Goal: Information Seeking & Learning: Learn about a topic

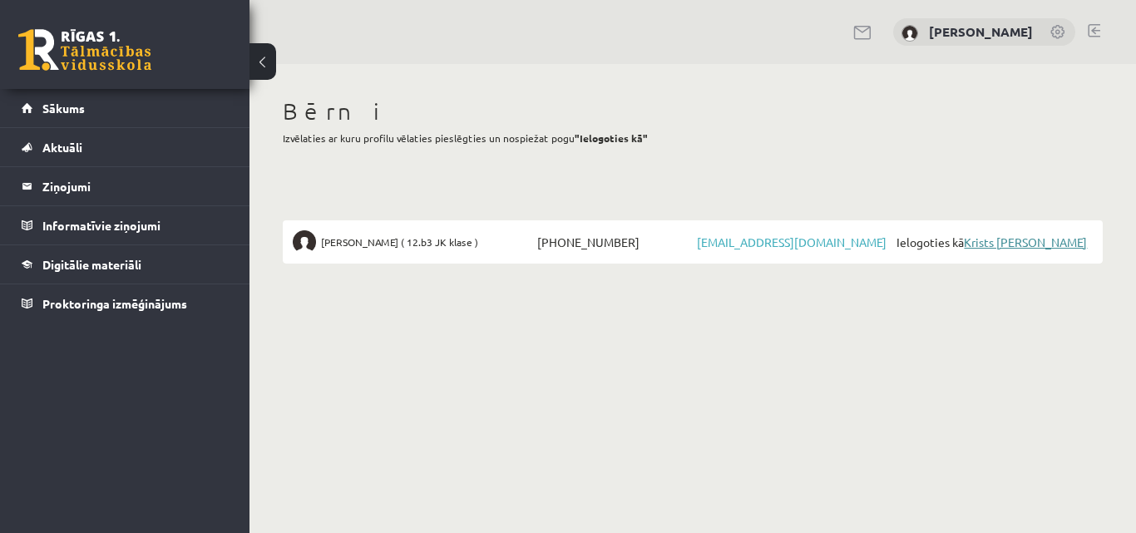
click at [1042, 240] on link "Krists [PERSON_NAME]" at bounding box center [1025, 242] width 123 height 15
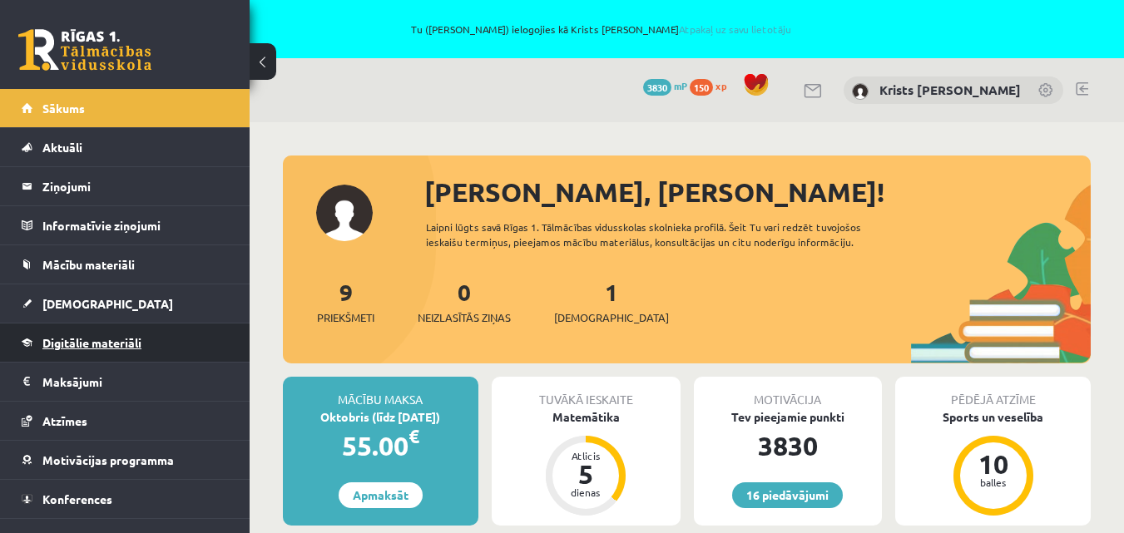
click at [72, 333] on link "Digitālie materiāli" at bounding box center [125, 343] width 207 height 38
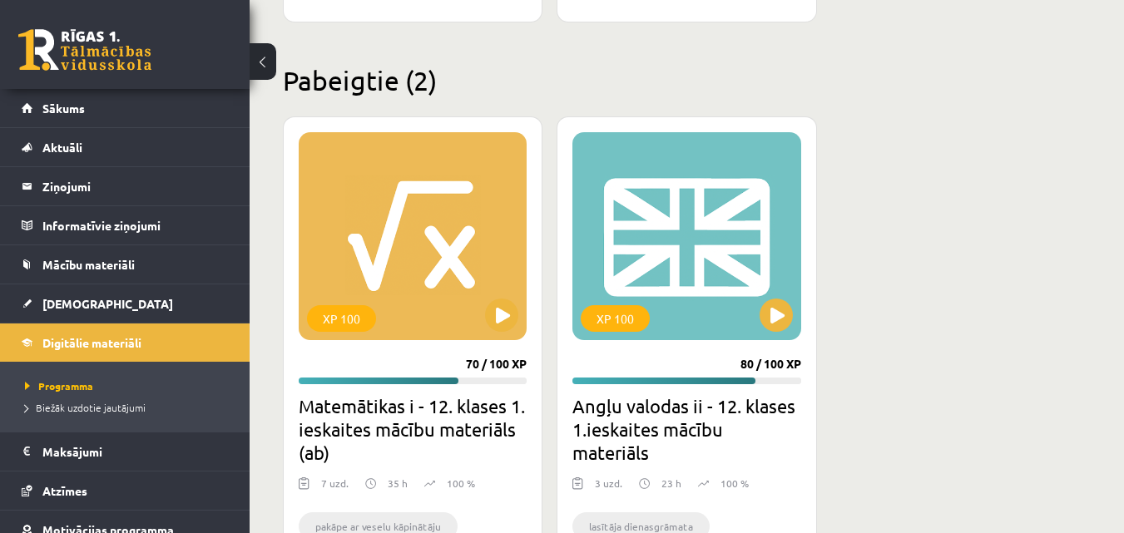
scroll to position [2080, 0]
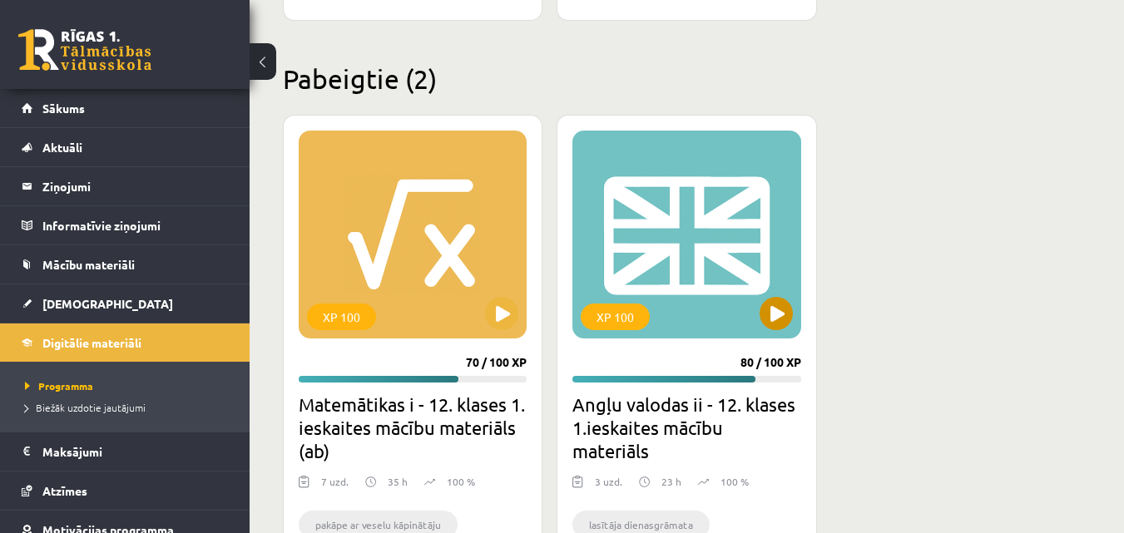
click at [641, 258] on div "XP 100" at bounding box center [686, 235] width 228 height 208
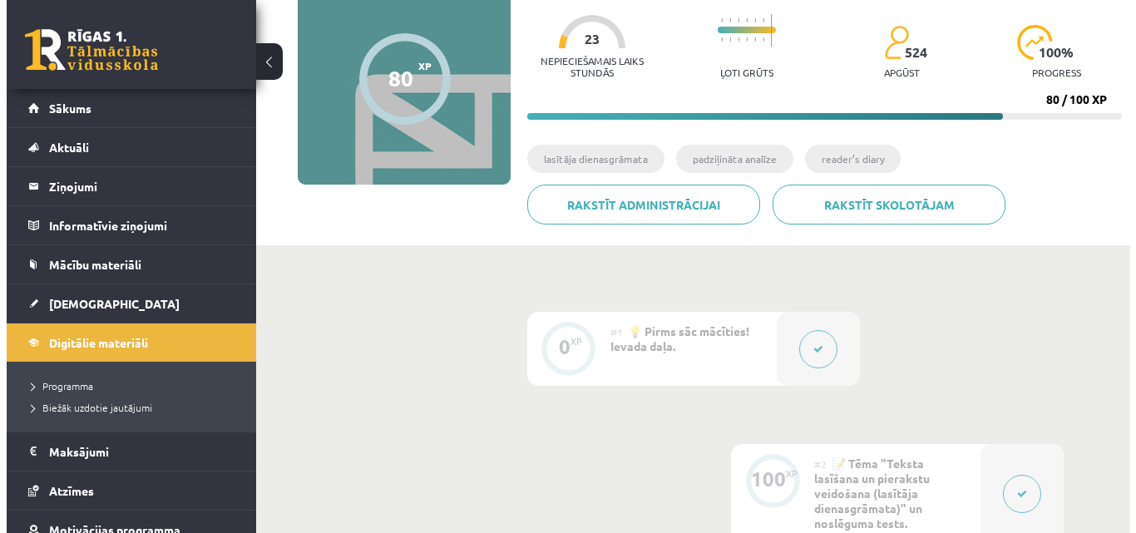
scroll to position [333, 0]
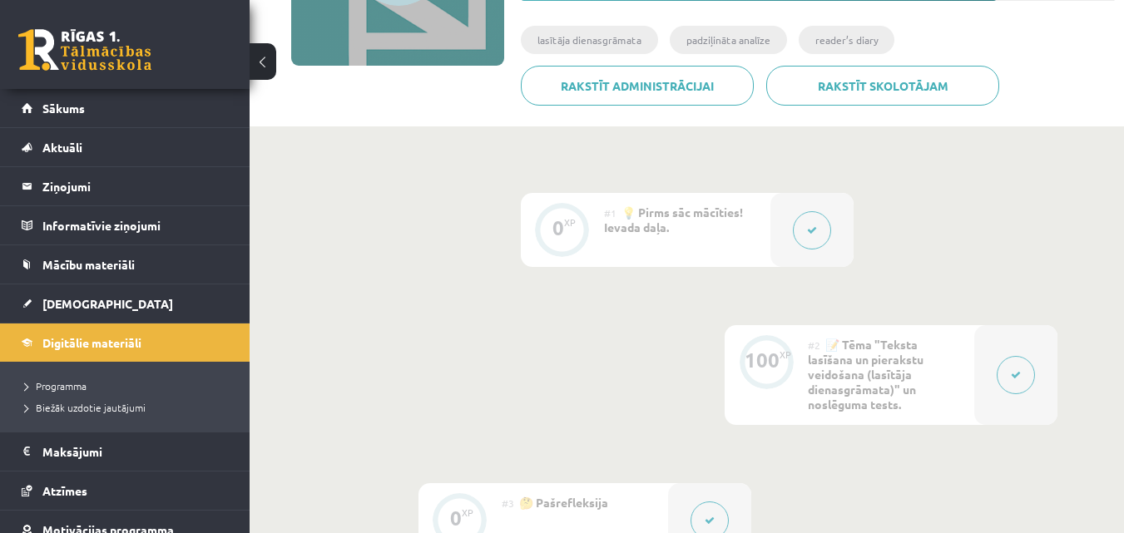
click at [808, 237] on button at bounding box center [812, 230] width 38 height 38
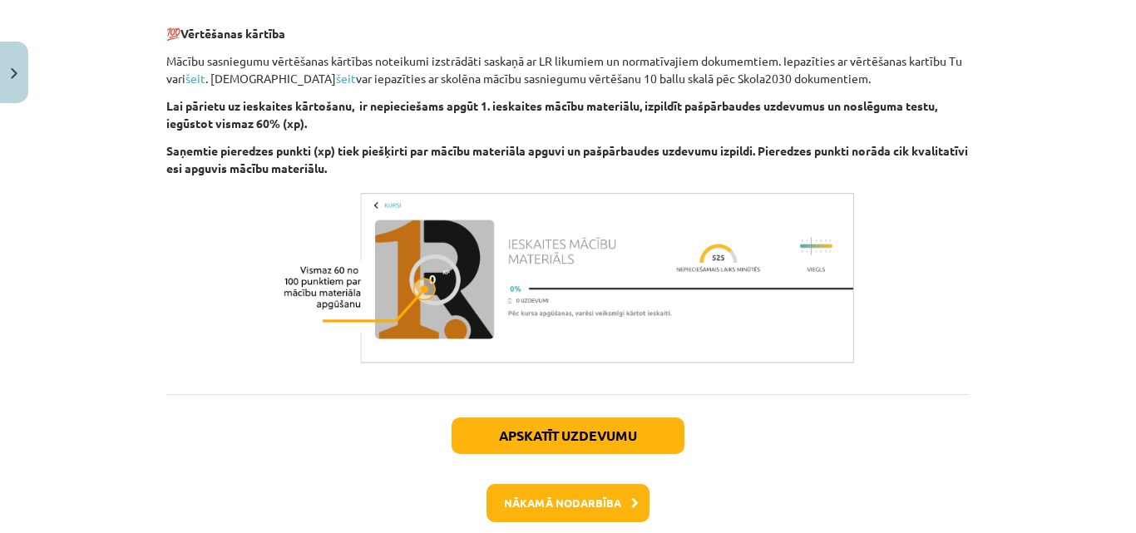
scroll to position [1248, 0]
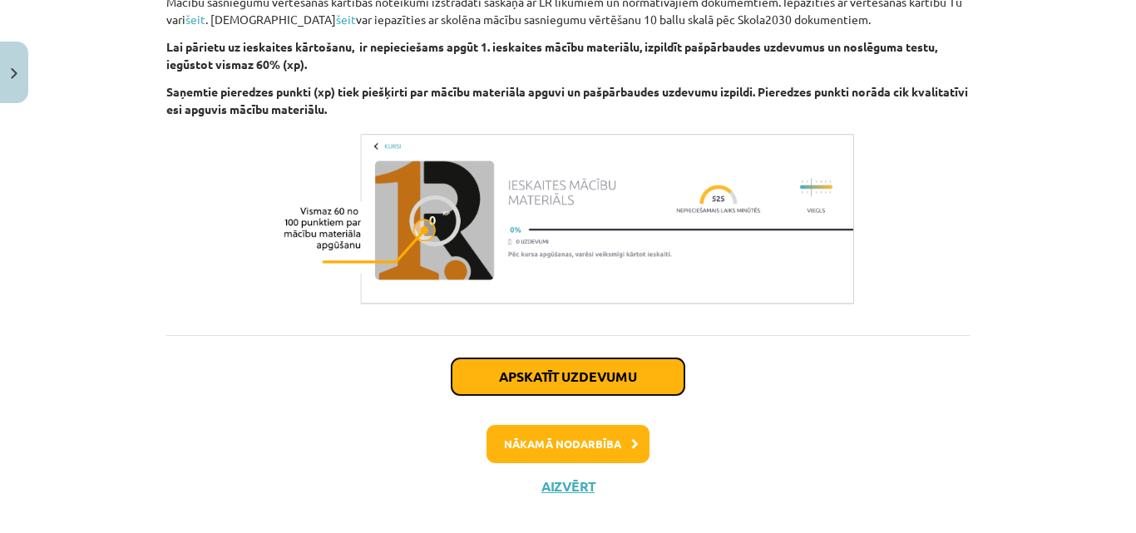
click at [540, 378] on button "Apskatīt uzdevumu" at bounding box center [568, 377] width 233 height 37
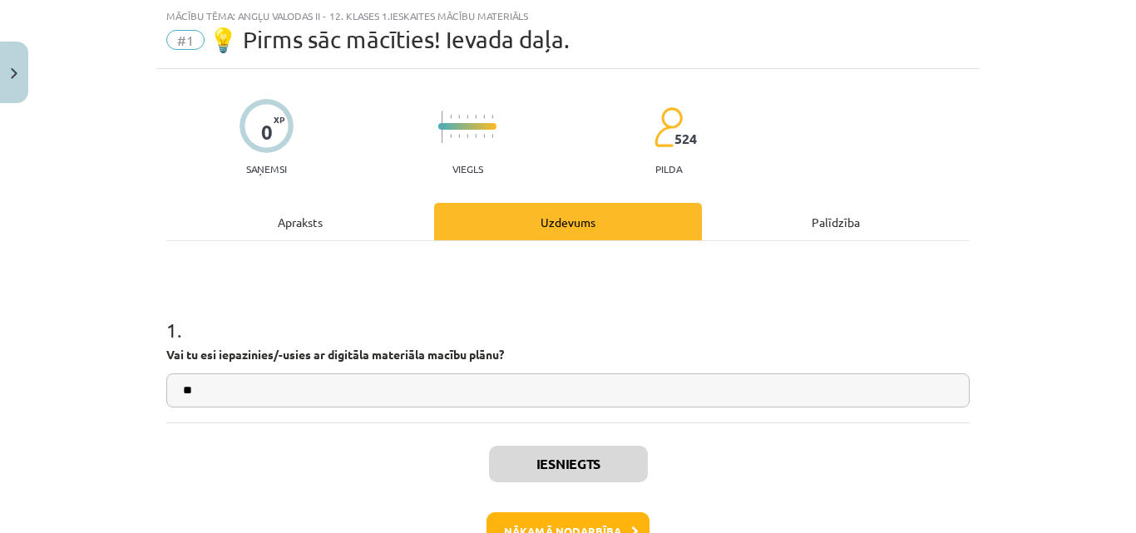
scroll to position [125, 0]
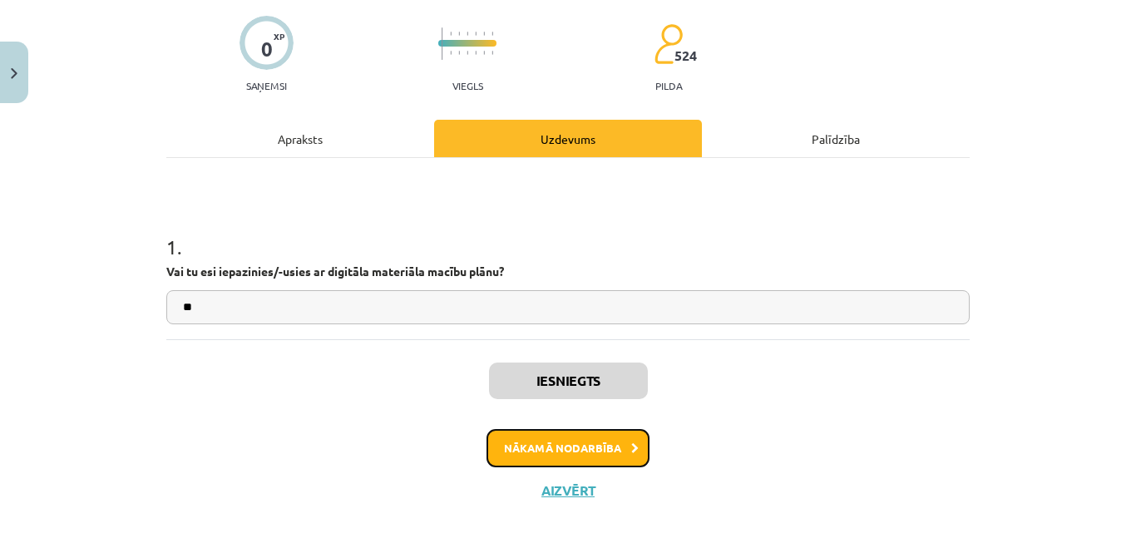
click at [580, 443] on button "Nākamā nodarbība" at bounding box center [568, 448] width 163 height 38
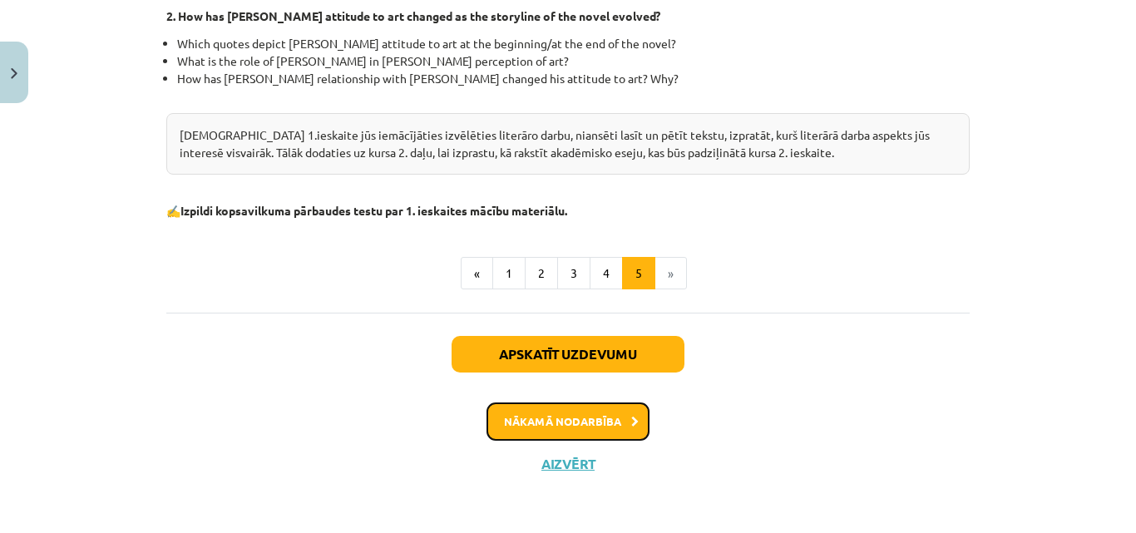
scroll to position [641, 0]
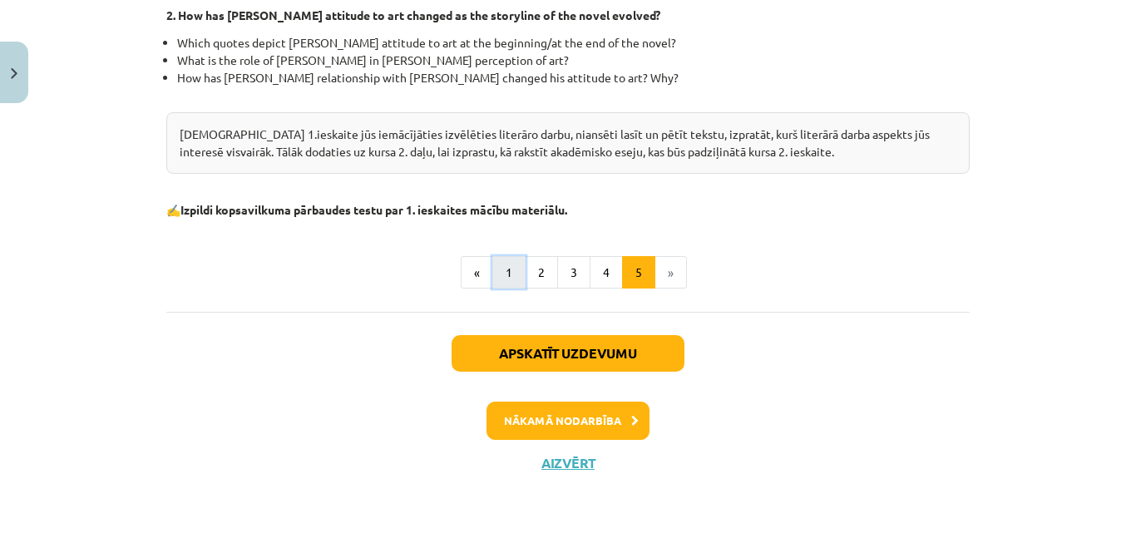
click at [507, 275] on button "1" at bounding box center [509, 272] width 33 height 33
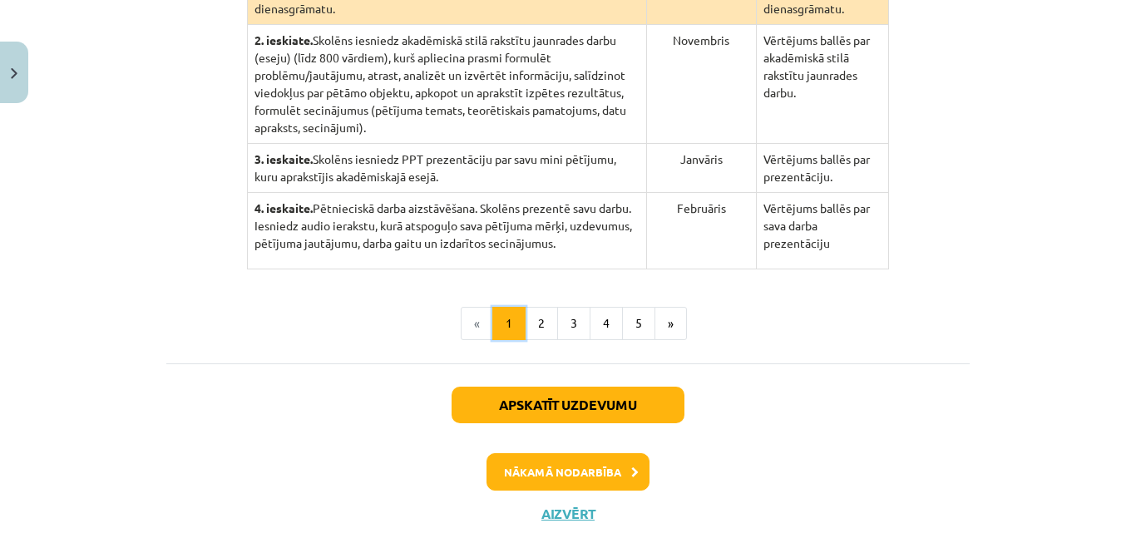
scroll to position [557, 0]
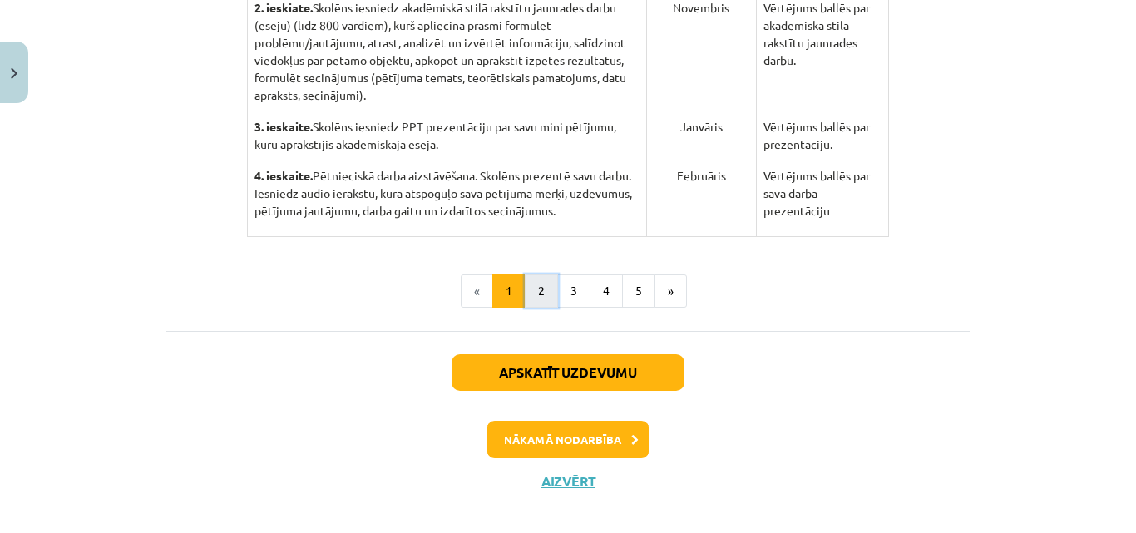
click at [532, 275] on button "2" at bounding box center [541, 291] width 33 height 33
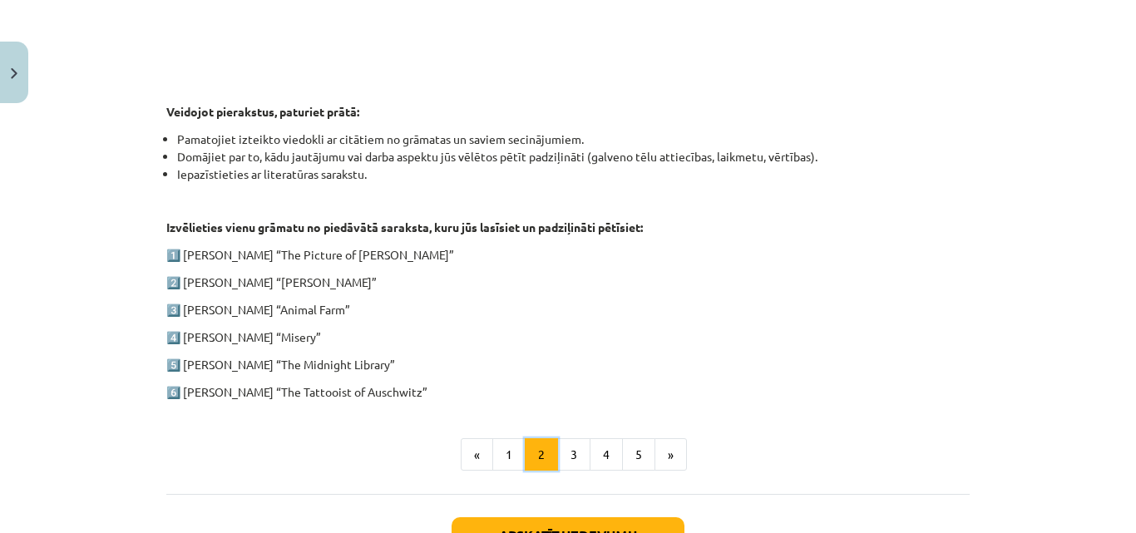
scroll to position [824, 0]
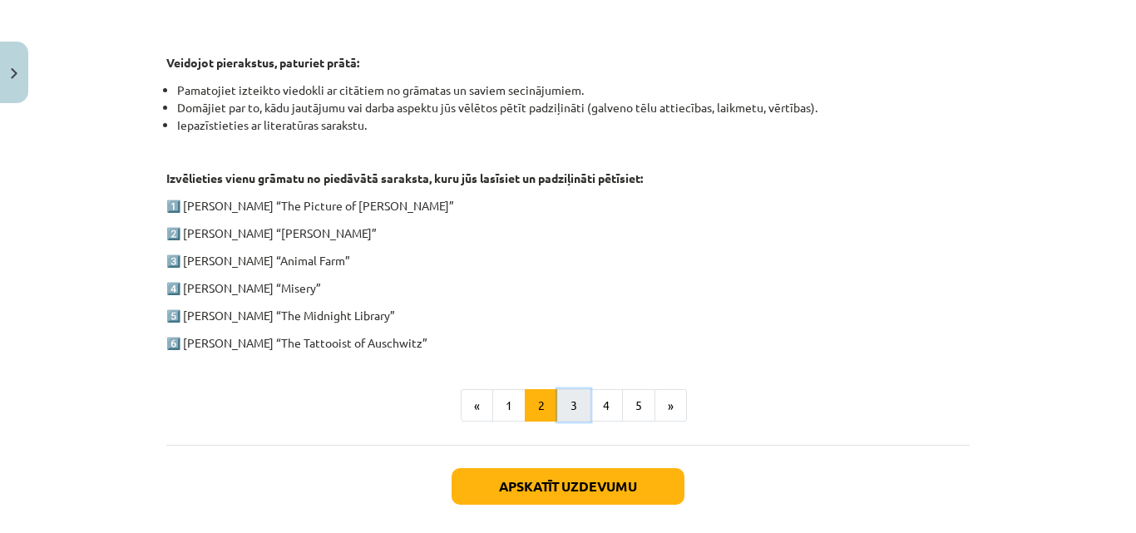
click at [564, 404] on button "3" at bounding box center [573, 405] width 33 height 33
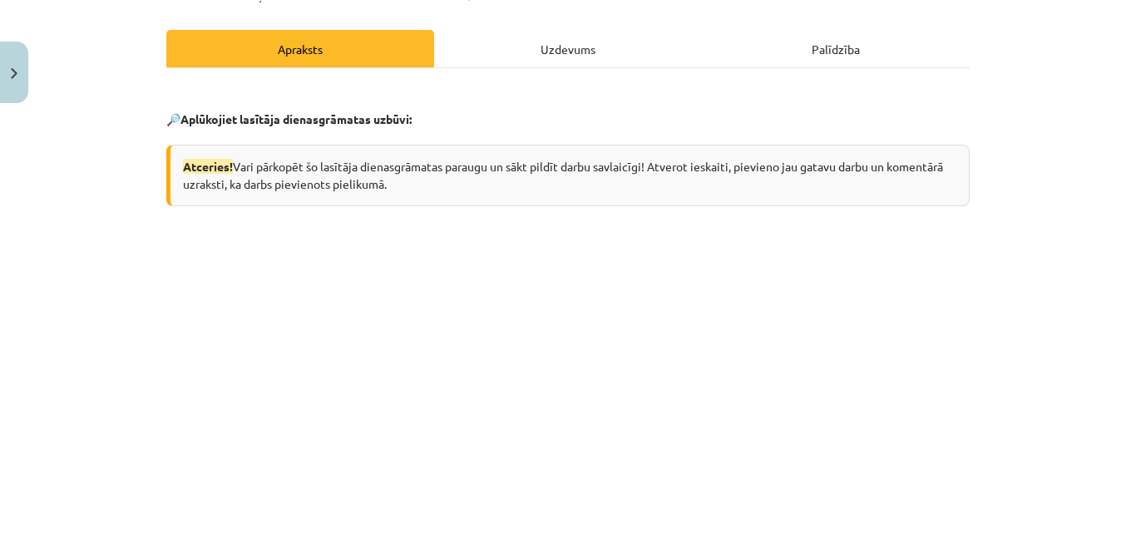
scroll to position [491, 0]
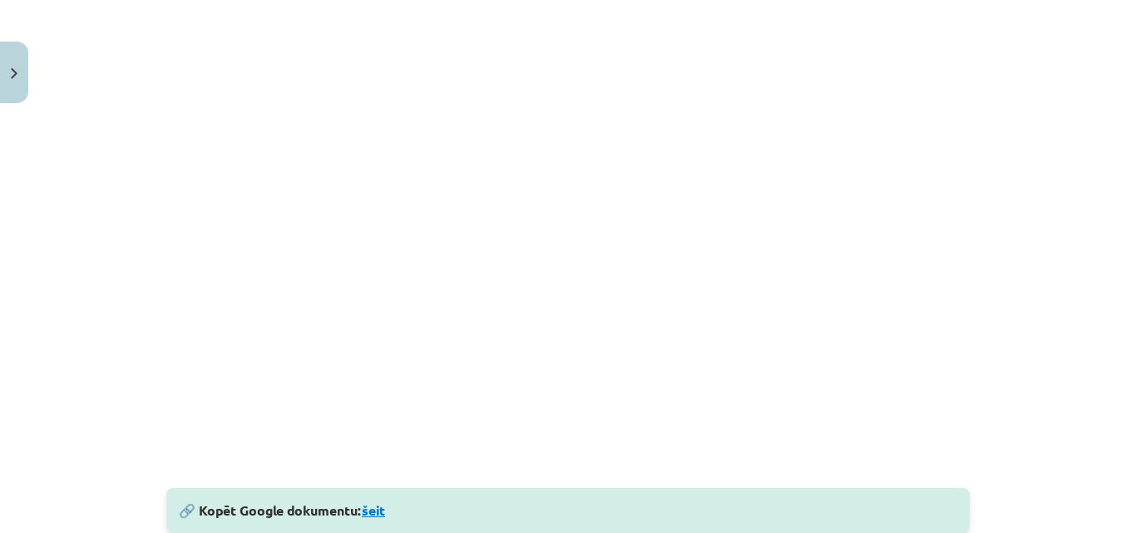
click at [369, 515] on link "šeit" at bounding box center [373, 510] width 23 height 17
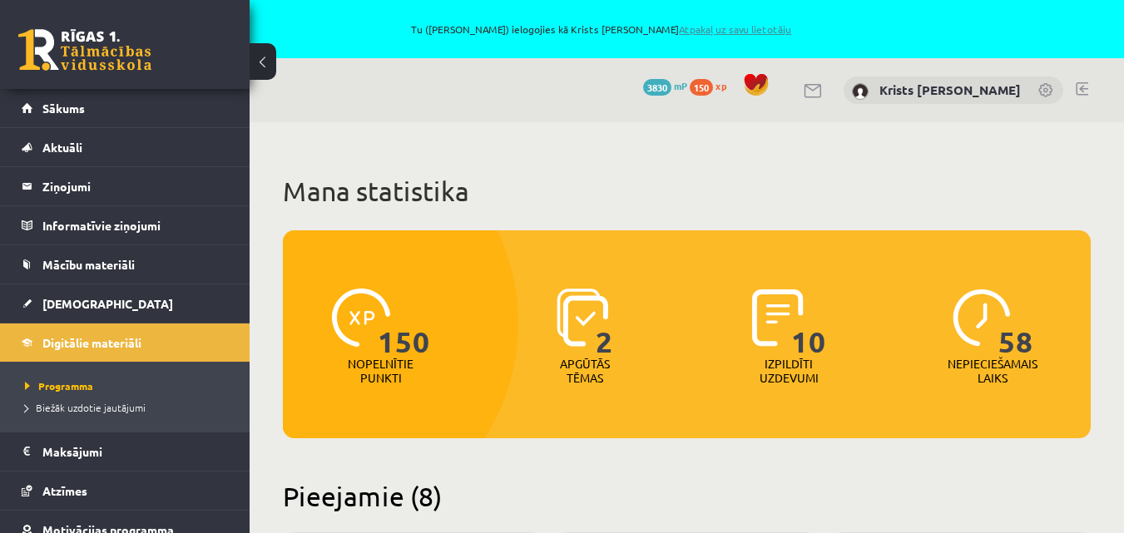
click at [745, 30] on link "Atpakaļ uz savu lietotāju" at bounding box center [735, 28] width 112 height 13
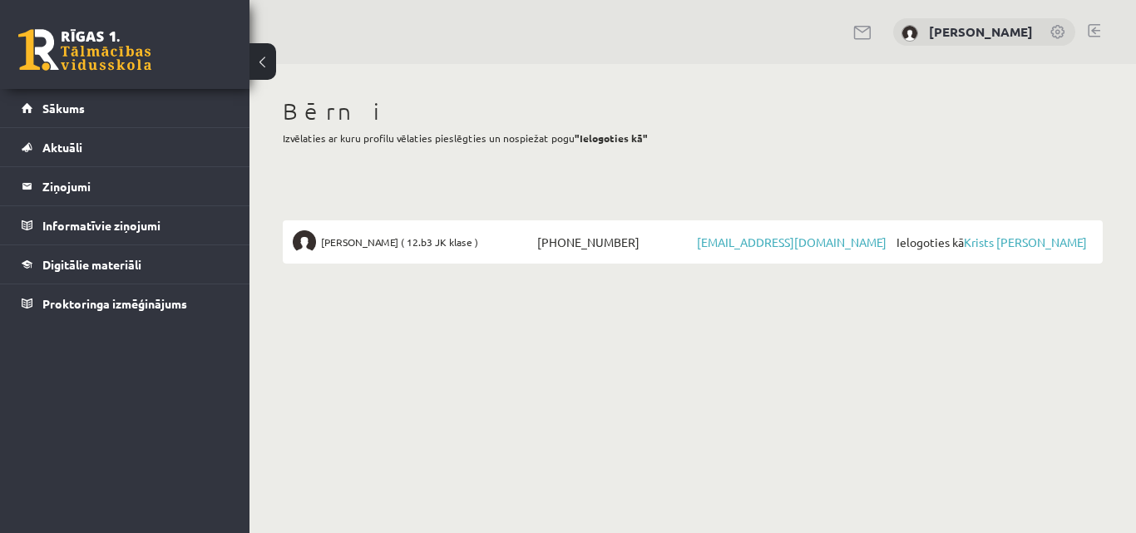
click at [1097, 29] on link at bounding box center [1094, 30] width 12 height 13
